Goal: Task Accomplishment & Management: Manage account settings

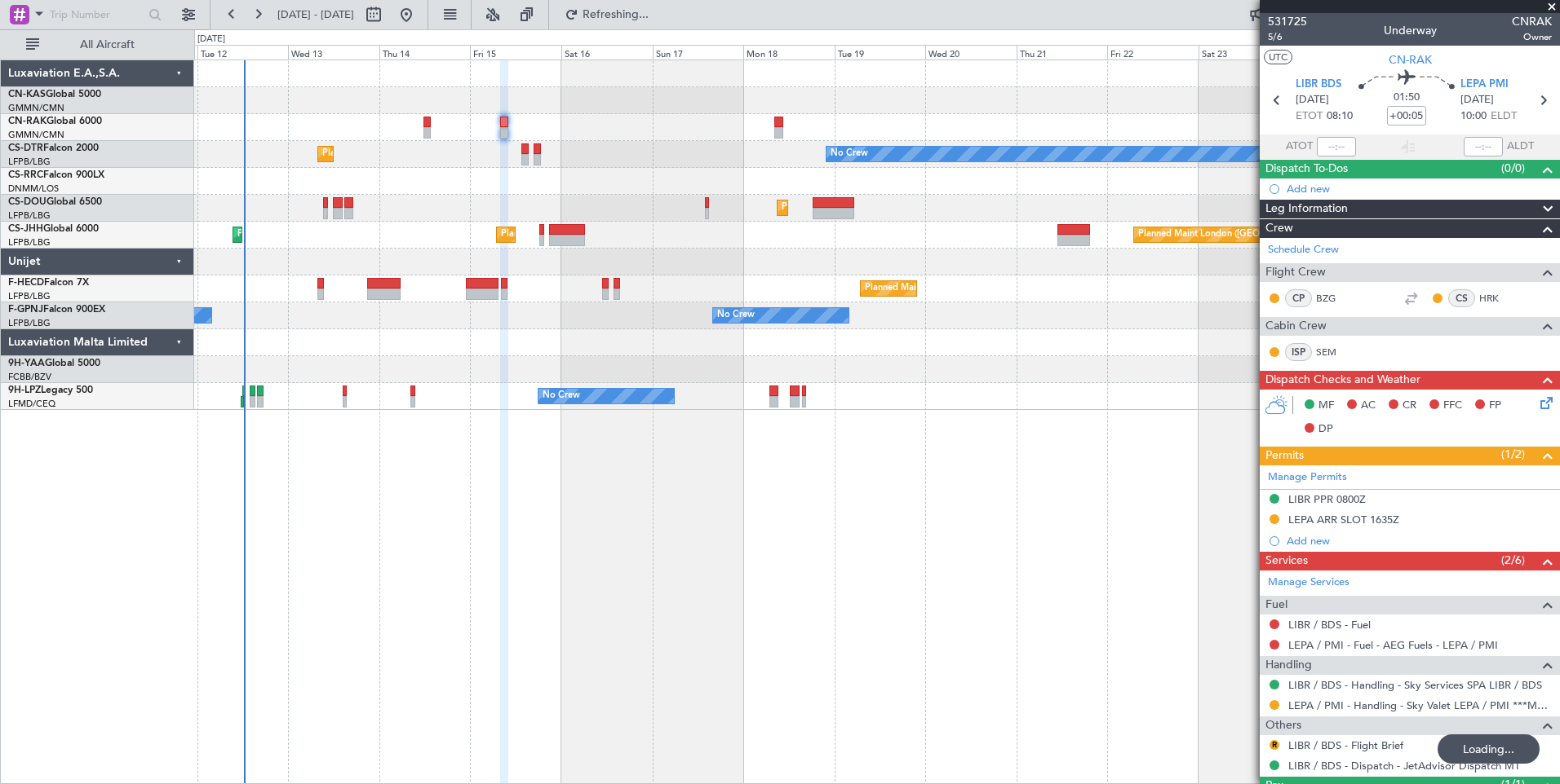
click at [495, 617] on div "Planned Maint [GEOGRAPHIC_DATA] ([GEOGRAPHIC_DATA]) Planned Maint Sofia No Crew…" at bounding box center [877, 422] width 1366 height 725
type input "[PERSON_NAME] ([PERSON_NAME])"
click at [1553, 4] on span at bounding box center [1552, 7] width 16 height 15
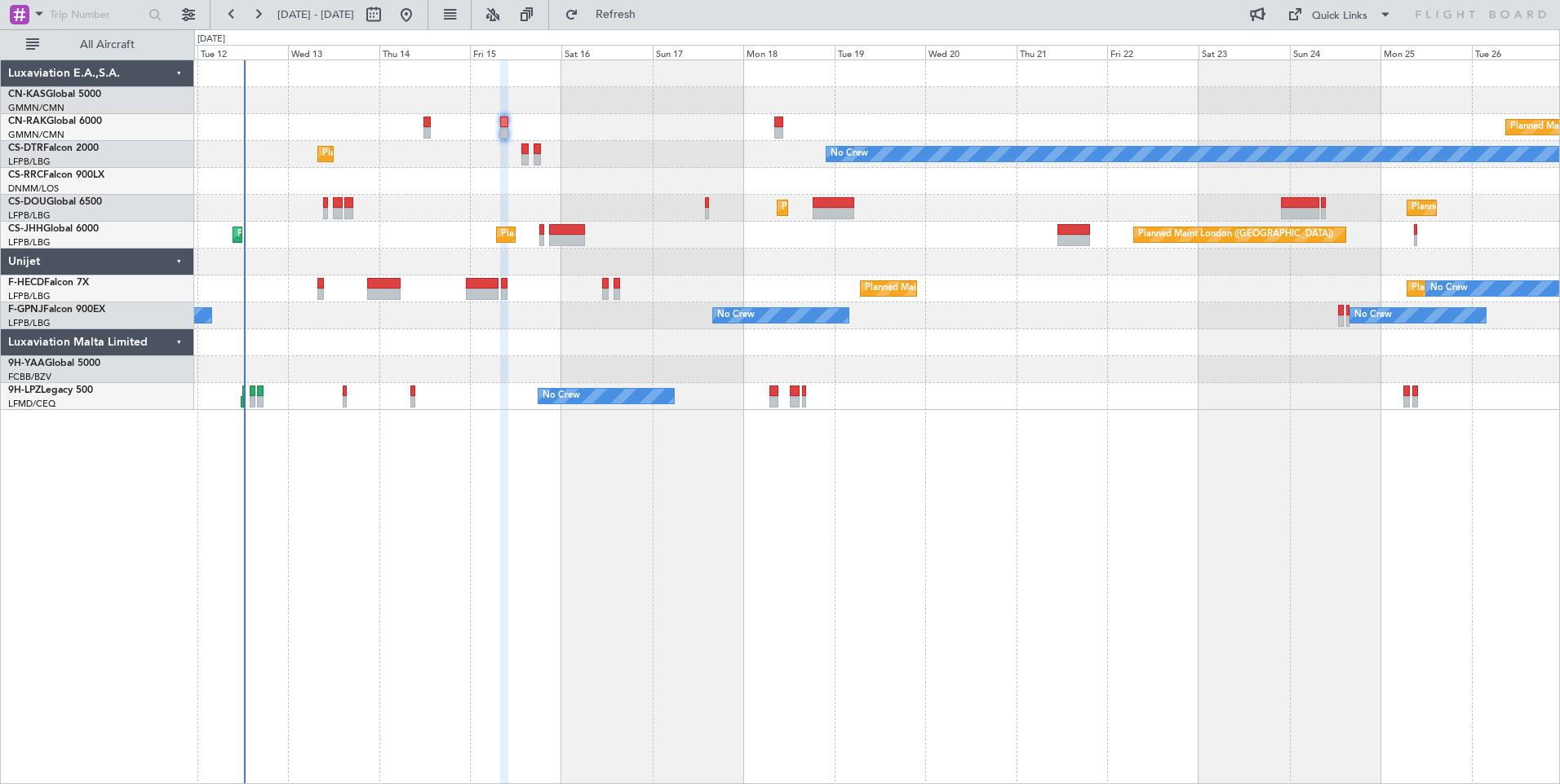
type input "0"
click at [1354, 17] on div "Quick Links" at bounding box center [1339, 16] width 55 height 16
click at [1324, 96] on button "Crew Board" at bounding box center [1340, 93] width 123 height 39
click at [387, 12] on button at bounding box center [373, 14] width 26 height 26
select select "8"
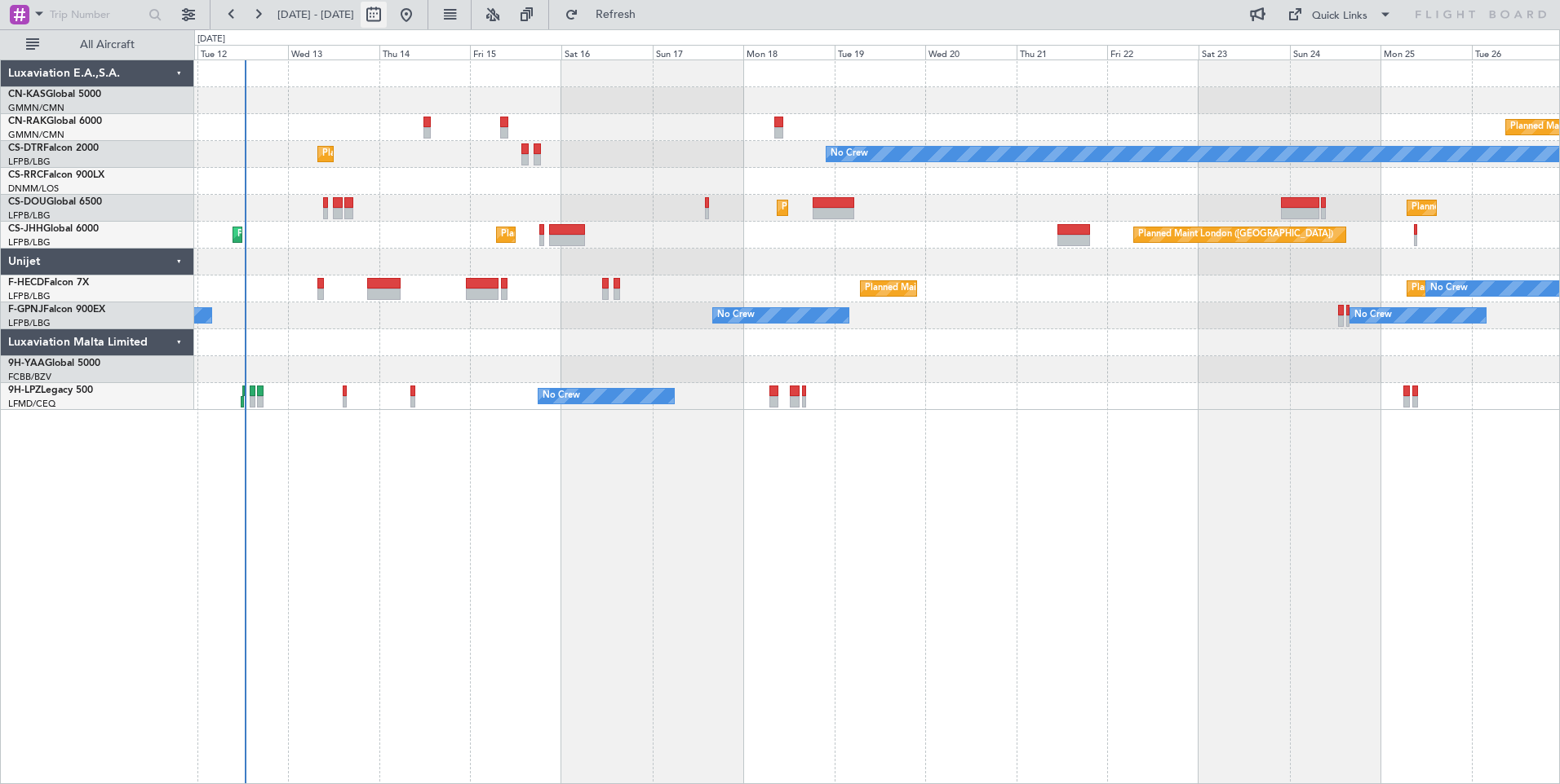
select select "2025"
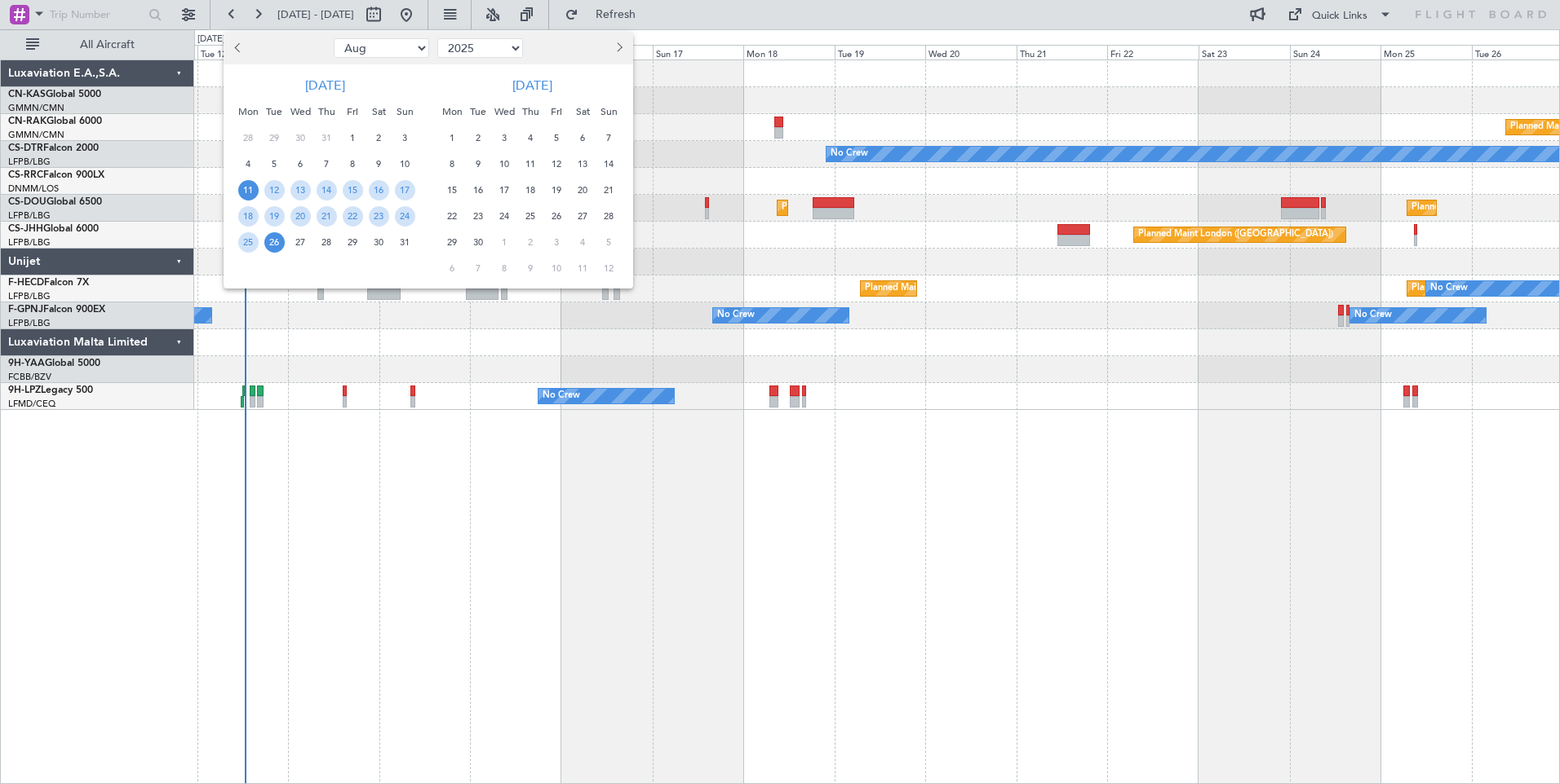
click at [372, 44] on select "Jan Feb Mar Apr May Jun [DATE] Aug Sep Oct Nov Dec" at bounding box center [381, 48] width 95 height 20
select select "1"
click at [334, 38] on select "Jan Feb Mar Apr May Jun [DATE] Aug Sep Oct Nov Dec" at bounding box center [381, 48] width 95 height 20
click at [296, 188] on span "15" at bounding box center [301, 190] width 20 height 20
click at [296, 242] on span "29" at bounding box center [301, 242] width 20 height 20
